Goal: Information Seeking & Learning: Learn about a topic

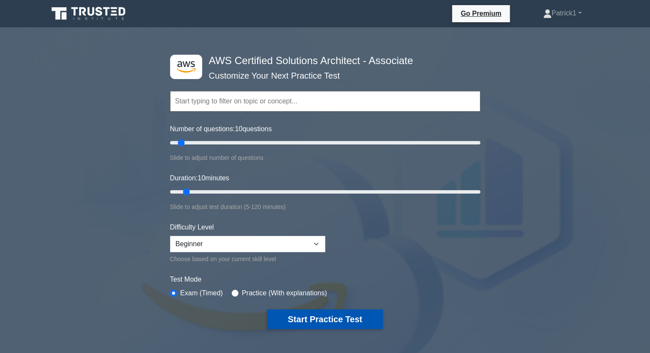
click at [322, 320] on button "Start Practice Test" at bounding box center [324, 319] width 115 height 20
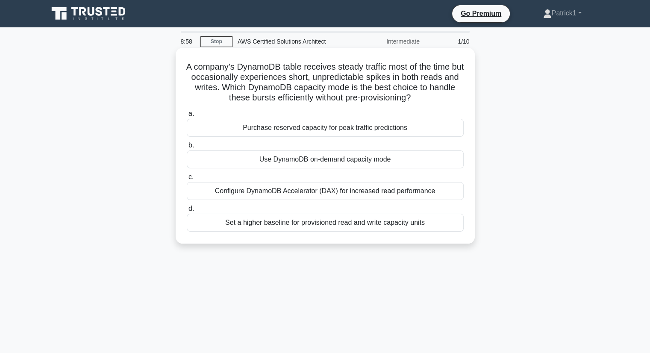
click at [333, 160] on div "Use DynamoDB on-demand capacity mode" at bounding box center [325, 159] width 277 height 18
click at [187, 148] on input "b. Use DynamoDB on-demand capacity mode" at bounding box center [187, 146] width 0 height 6
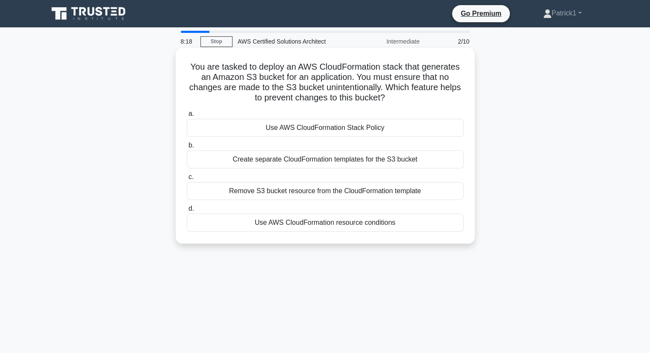
click at [323, 130] on div "Use AWS CloudFormation Stack Policy" at bounding box center [325, 128] width 277 height 18
click at [187, 117] on input "a. Use AWS CloudFormation Stack Policy" at bounding box center [187, 114] width 0 height 6
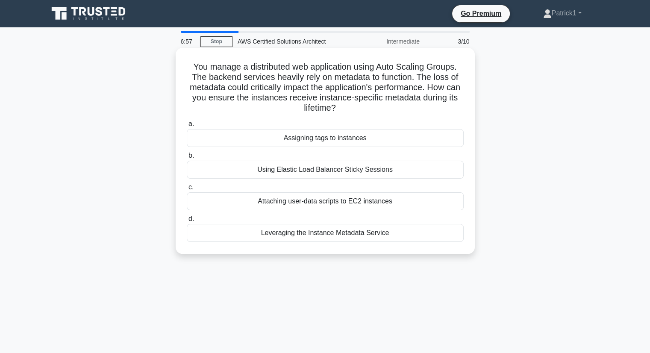
click at [313, 171] on div "Using Elastic Load Balancer Sticky Sessions" at bounding box center [325, 170] width 277 height 18
click at [187, 159] on input "b. Using Elastic Load Balancer Sticky Sessions" at bounding box center [187, 156] width 0 height 6
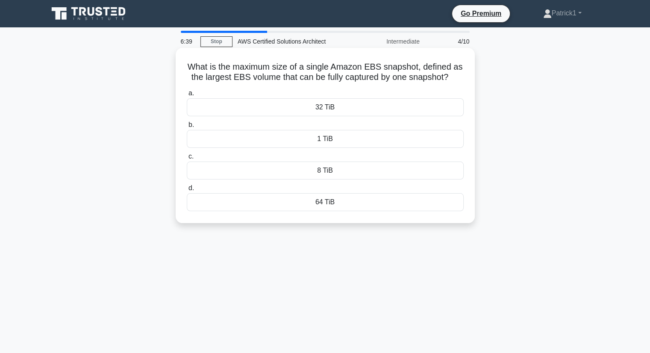
click at [325, 109] on div "32 TiB" at bounding box center [325, 107] width 277 height 18
click at [187, 96] on input "a. 32 TiB" at bounding box center [187, 94] width 0 height 6
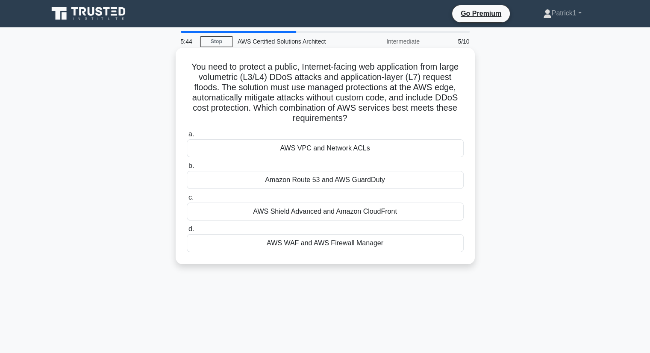
click at [350, 244] on div "AWS WAF and AWS Firewall Manager" at bounding box center [325, 243] width 277 height 18
click at [187, 232] on input "d. AWS WAF and AWS Firewall Manager" at bounding box center [187, 230] width 0 height 6
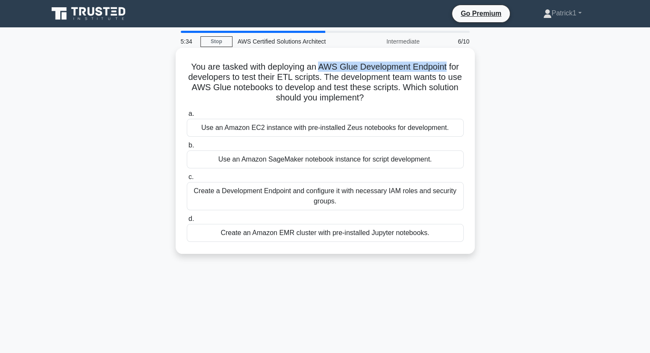
drag, startPoint x: 320, startPoint y: 67, endPoint x: 448, endPoint y: 64, distance: 128.7
click at [448, 64] on h5 "You are tasked with deploying an AWS Glue Development Endpoint for developers t…" at bounding box center [325, 83] width 279 height 42
copy h5 "AWS Glue Development Endpoint"
click at [338, 194] on div "Create a Development Endpoint and configure it with necessary IAM roles and sec…" at bounding box center [325, 196] width 277 height 28
click at [187, 180] on input "c. Create a Development Endpoint and configure it with necessary IAM roles and …" at bounding box center [187, 177] width 0 height 6
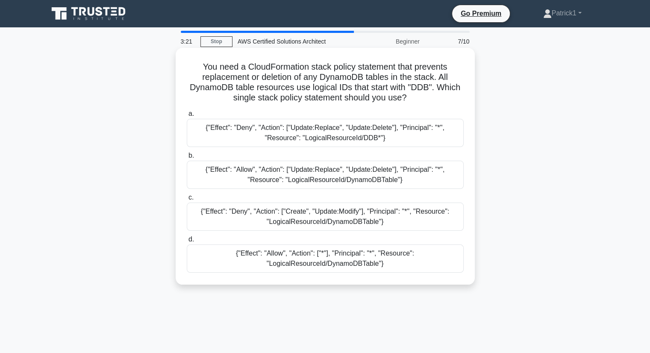
click at [302, 140] on div "{"Effect": "Deny", "Action": ["Update:Replace", "Update:Delete"], "Principal": …" at bounding box center [325, 133] width 277 height 28
click at [187, 117] on input "a. {"Effect": "Deny", "Action": ["Update:Replace", "Update:Delete"], "Principal…" at bounding box center [187, 114] width 0 height 6
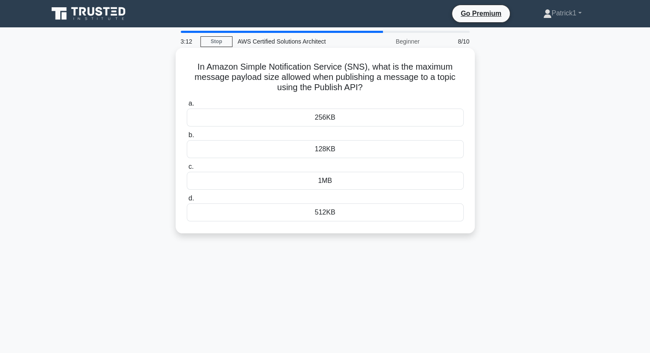
click at [321, 117] on div "256KB" at bounding box center [325, 118] width 277 height 18
click at [187, 106] on input "a. 256KB" at bounding box center [187, 104] width 0 height 6
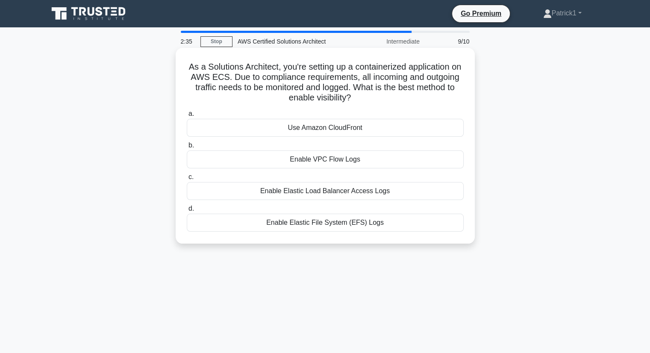
click at [354, 129] on div "Use Amazon CloudFront" at bounding box center [325, 128] width 277 height 18
click at [187, 117] on input "a. Use Amazon CloudFront" at bounding box center [187, 114] width 0 height 6
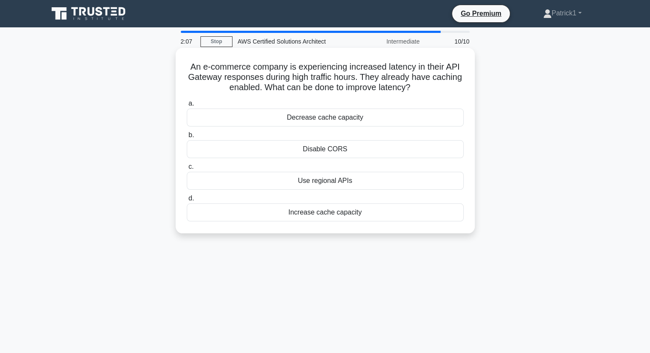
click at [349, 215] on div "Increase cache capacity" at bounding box center [325, 212] width 277 height 18
click at [187, 201] on input "d. Increase cache capacity" at bounding box center [187, 199] width 0 height 6
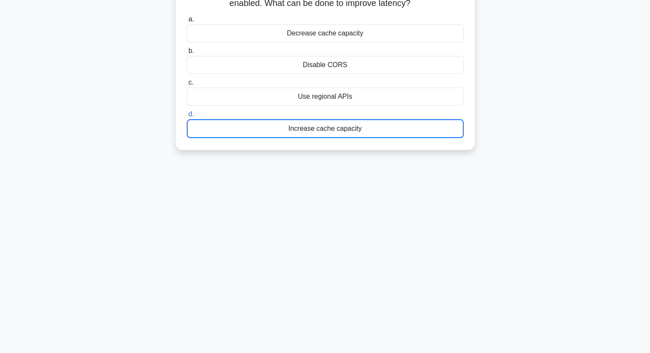
scroll to position [109, 0]
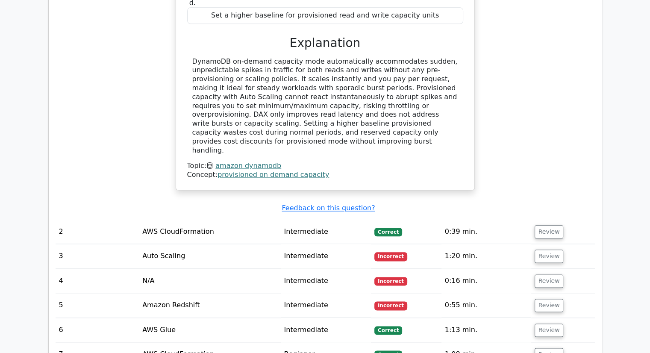
scroll to position [1015, 0]
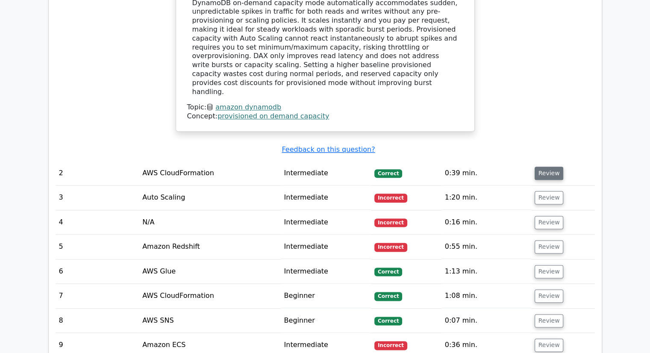
click at [547, 167] on button "Review" at bounding box center [549, 173] width 29 height 13
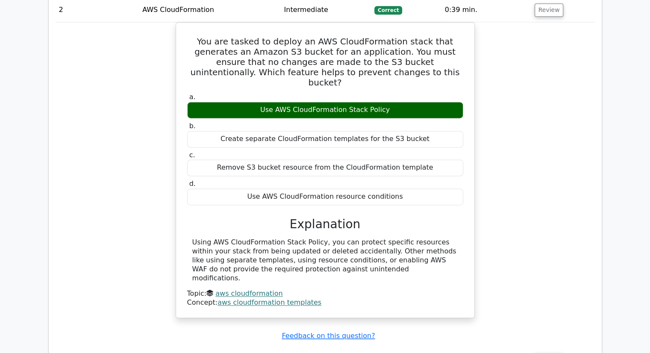
scroll to position [1243, 0]
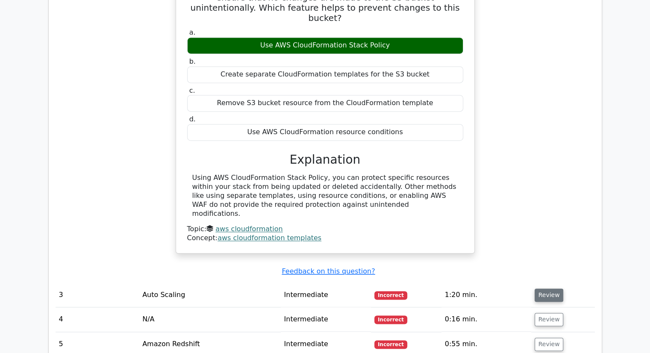
click at [545, 288] on button "Review" at bounding box center [549, 294] width 29 height 13
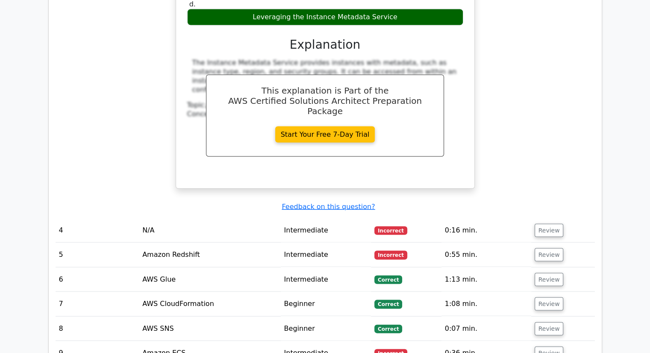
scroll to position [1733, 0]
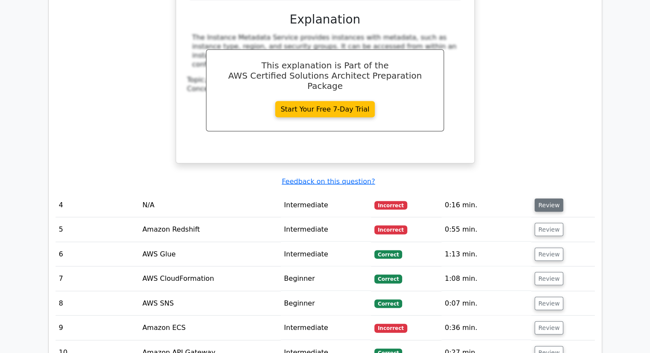
click at [551, 199] on button "Review" at bounding box center [549, 205] width 29 height 13
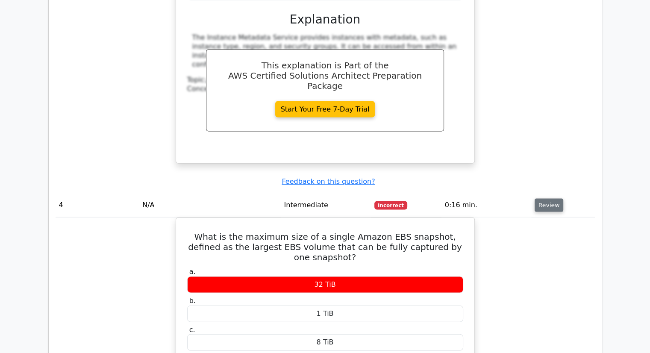
click at [551, 199] on button "Review" at bounding box center [549, 205] width 29 height 13
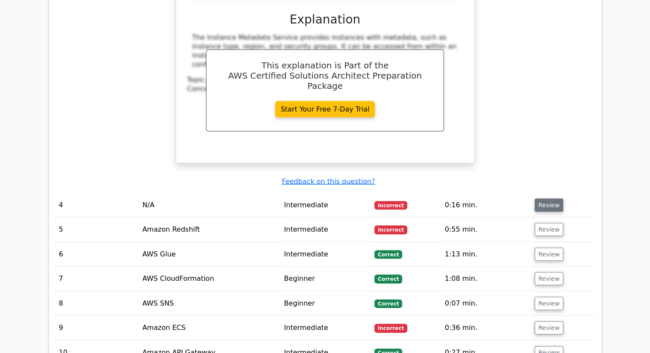
click at [552, 199] on button "Review" at bounding box center [549, 205] width 29 height 13
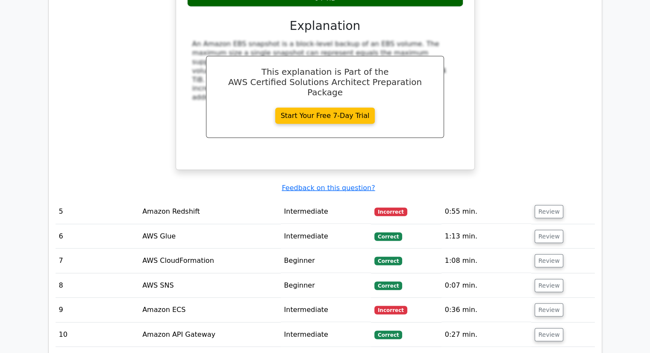
scroll to position [2114, 0]
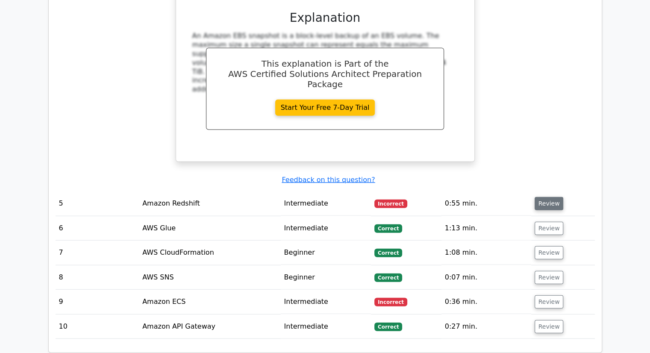
click at [552, 197] on button "Review" at bounding box center [549, 203] width 29 height 13
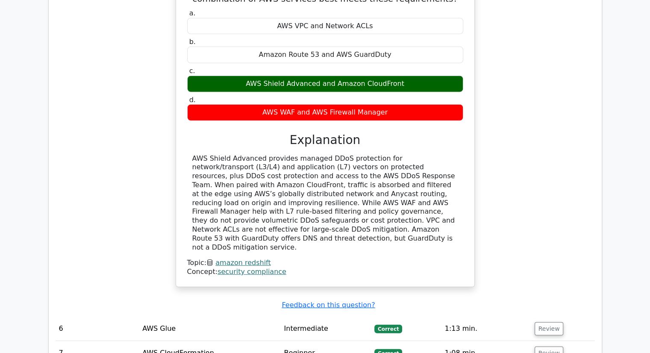
scroll to position [2422, 0]
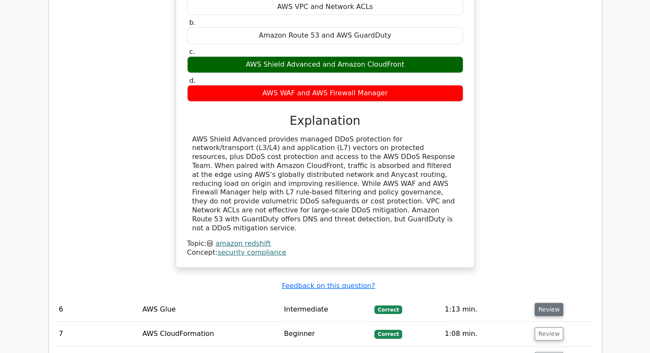
click at [556, 303] on button "Review" at bounding box center [549, 309] width 29 height 13
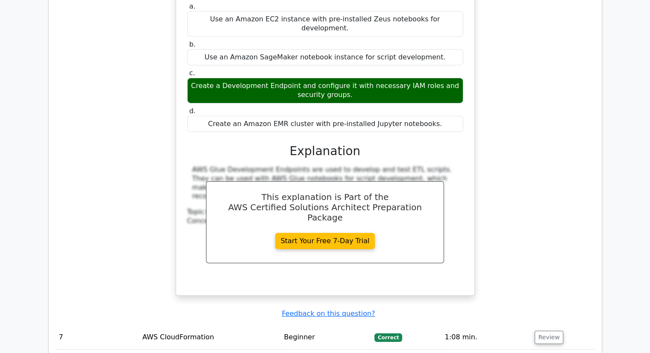
scroll to position [2820, 0]
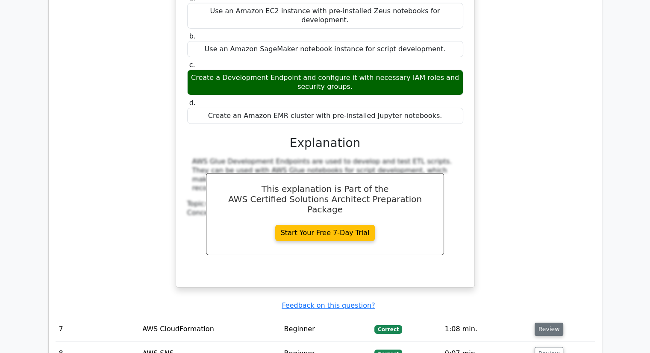
click at [546, 323] on button "Review" at bounding box center [549, 329] width 29 height 13
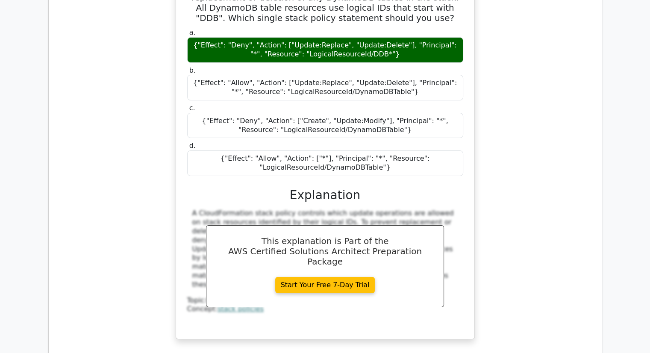
scroll to position [3218, 0]
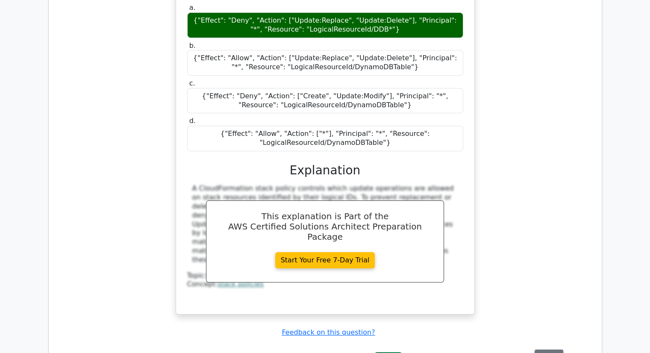
click at [547, 350] on button "Review" at bounding box center [549, 356] width 29 height 13
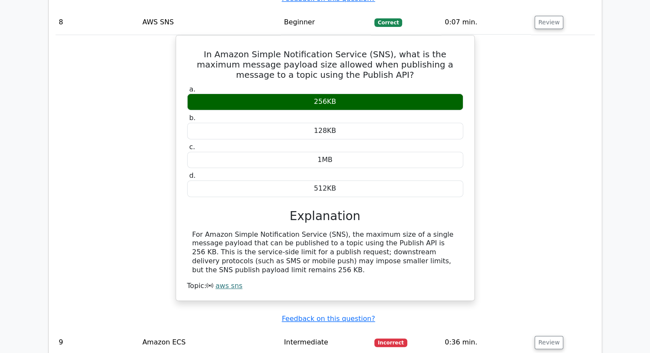
scroll to position [3571, 0]
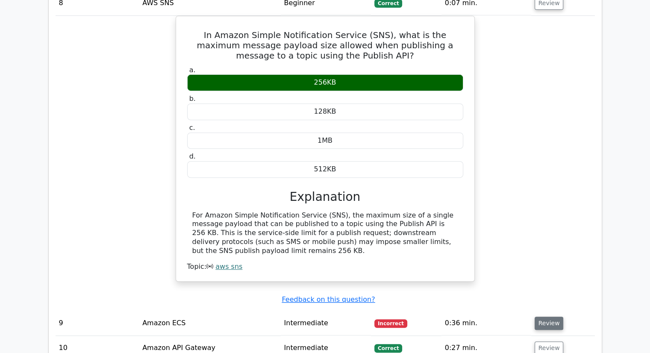
click at [541, 317] on button "Review" at bounding box center [549, 323] width 29 height 13
click at [536, 317] on button "Review" at bounding box center [549, 323] width 29 height 13
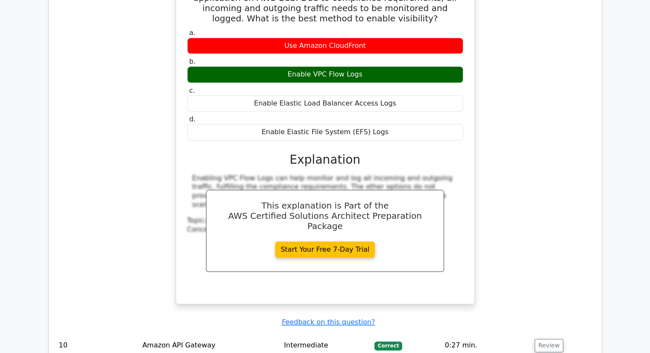
scroll to position [3947, 0]
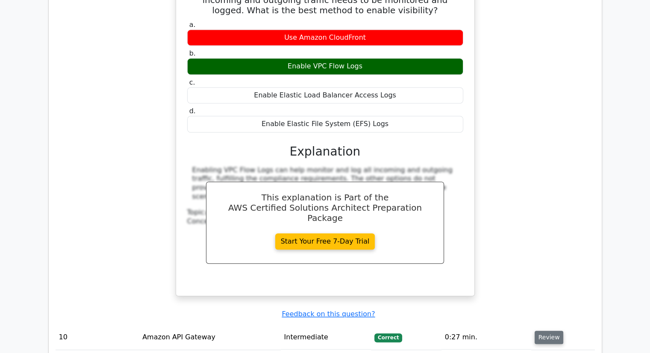
click at [547, 331] on button "Review" at bounding box center [549, 337] width 29 height 13
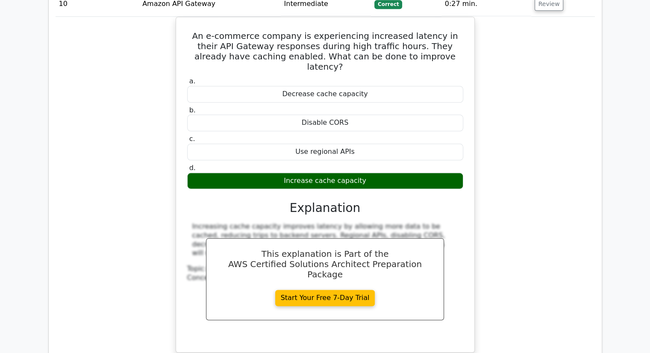
scroll to position [4294, 0]
